Goal: Find specific page/section: Find specific page/section

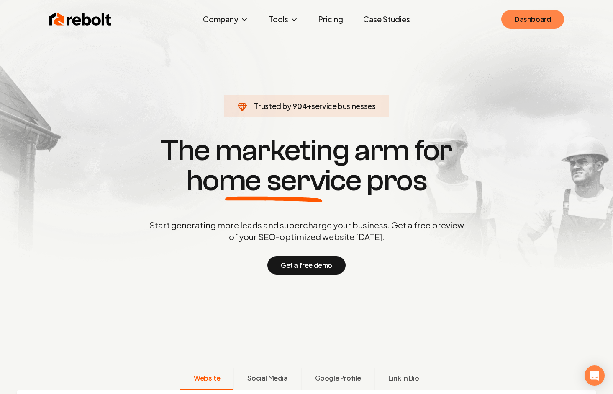
click at [524, 18] on link "Dashboard" at bounding box center [533, 19] width 63 height 18
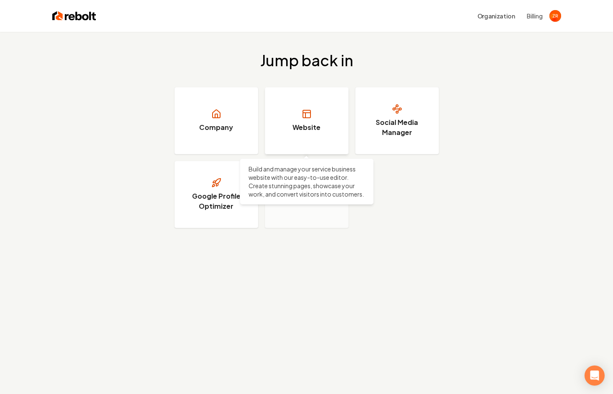
click at [308, 119] on link "Website" at bounding box center [307, 120] width 84 height 67
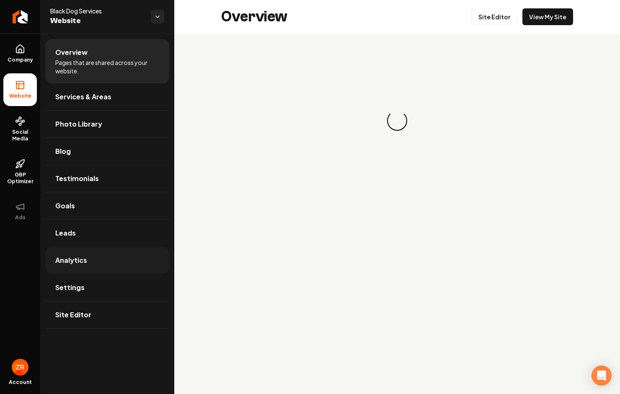
click at [82, 257] on span "Analytics" at bounding box center [71, 260] width 32 height 10
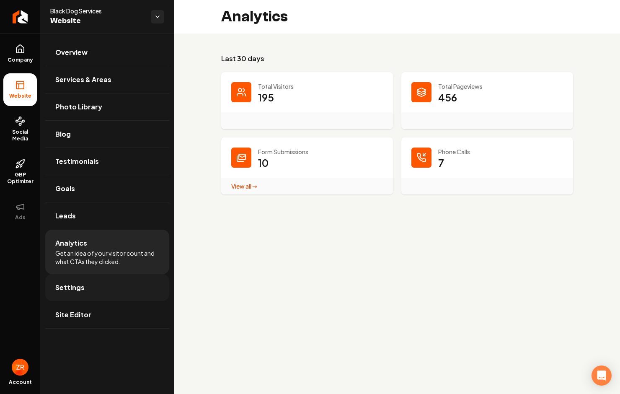
click at [72, 284] on span "Settings" at bounding box center [69, 287] width 29 height 10
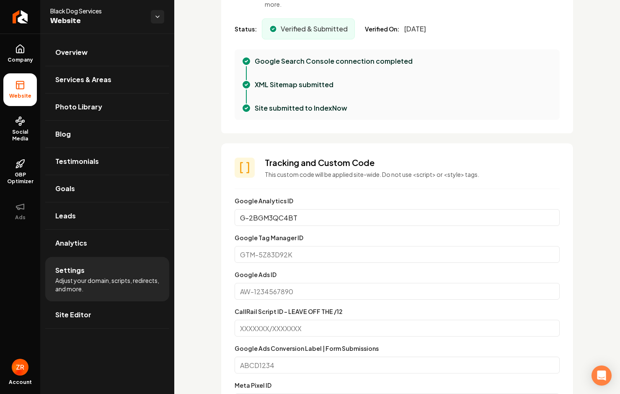
scroll to position [461, 0]
